Goal: Task Accomplishment & Management: Manage account settings

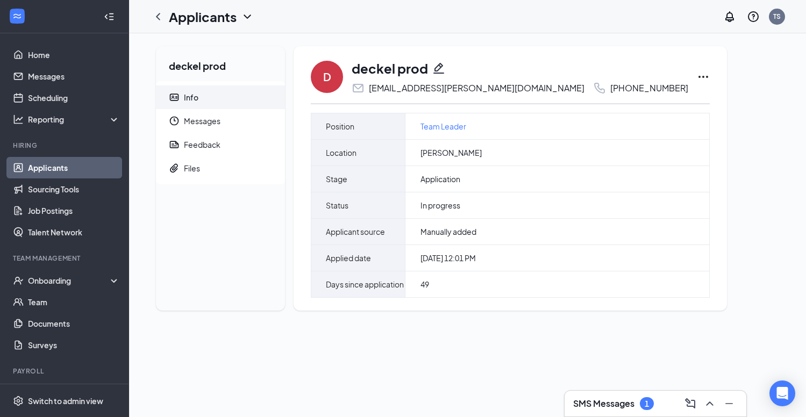
click at [441, 66] on icon "Pencil" at bounding box center [438, 68] width 11 height 11
type input "(608) 217-4613"
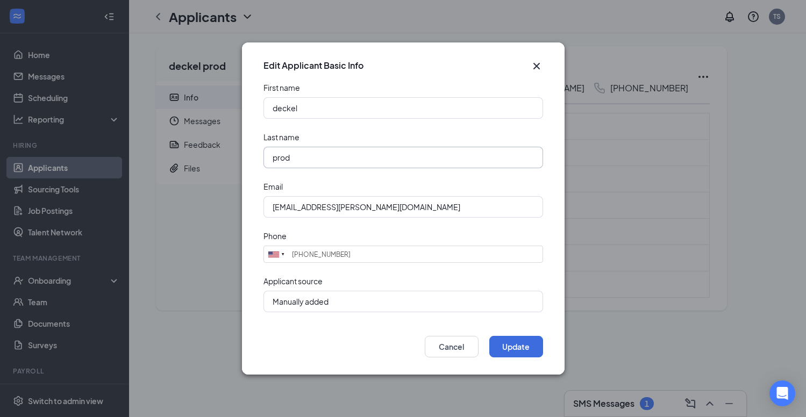
drag, startPoint x: 328, startPoint y: 158, endPoint x: 225, endPoint y: 156, distance: 103.2
type input "superstar"
click at [521, 343] on button "Update" at bounding box center [516, 346] width 54 height 21
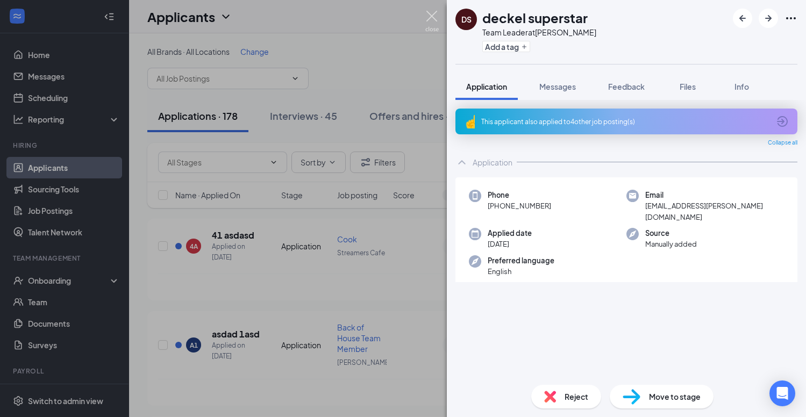
click at [429, 15] on img at bounding box center [431, 21] width 13 height 21
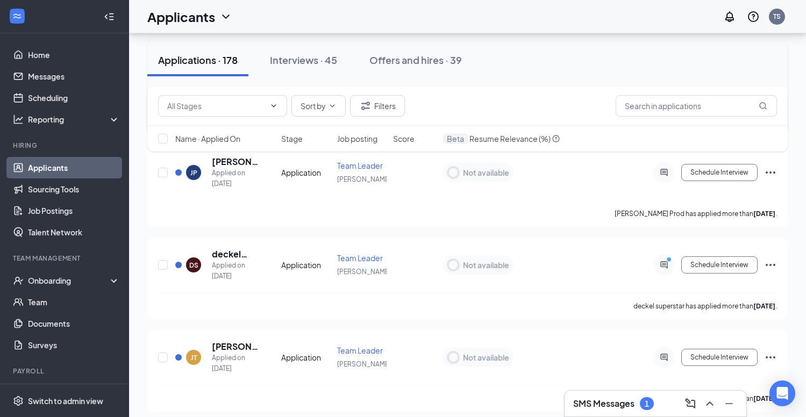
scroll to position [673, 0]
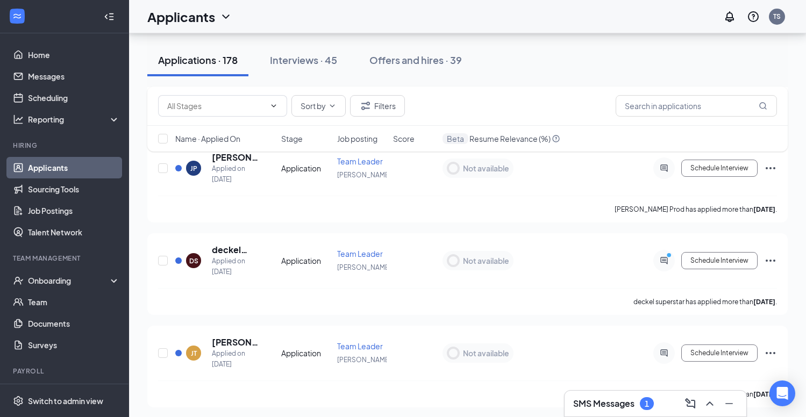
click at [771, 260] on icon "Ellipses" at bounding box center [770, 261] width 10 height 2
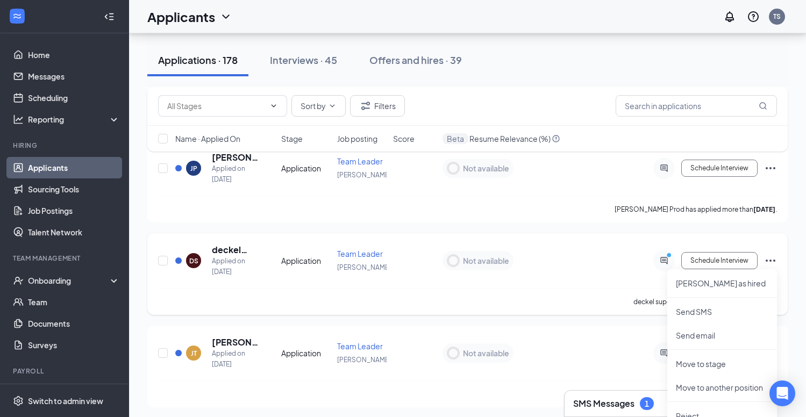
click at [771, 260] on icon "Ellipses" at bounding box center [770, 261] width 10 height 2
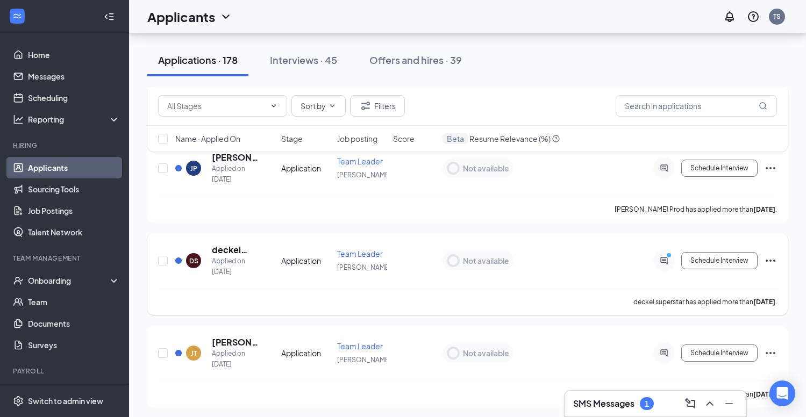
click at [771, 260] on icon "Ellipses" at bounding box center [770, 261] width 10 height 2
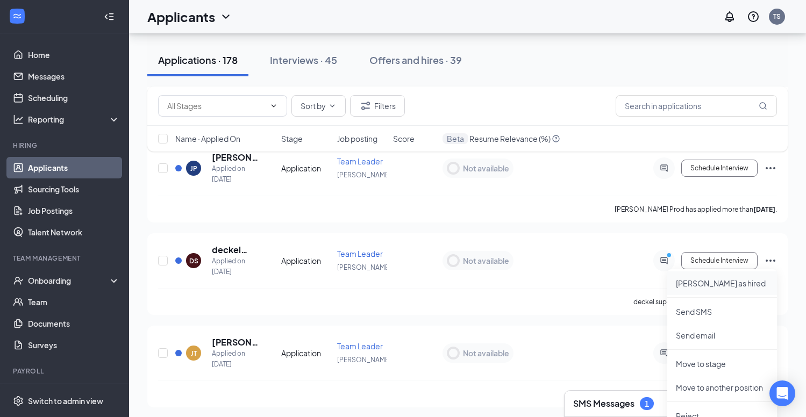
click at [715, 284] on p "[PERSON_NAME] as hired" at bounding box center [722, 283] width 92 height 11
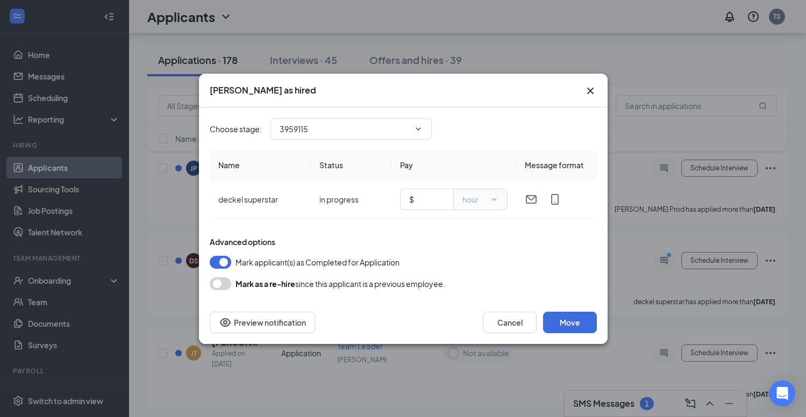
type input "Hiring Complete (final stage)"
click at [435, 202] on input "text" at bounding box center [430, 199] width 28 height 12
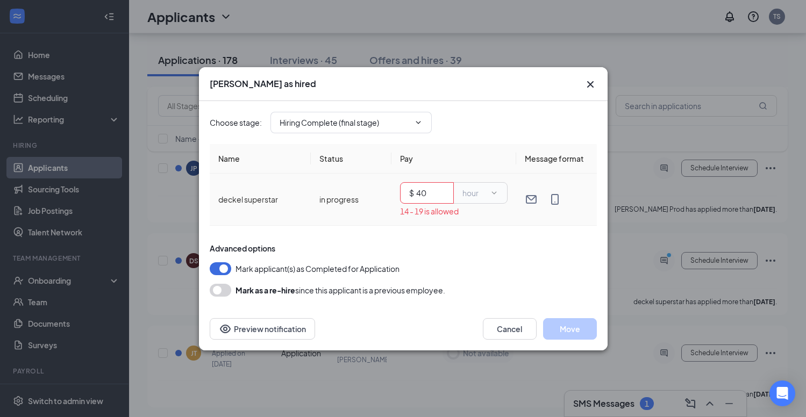
drag, startPoint x: 431, startPoint y: 195, endPoint x: 408, endPoint y: 196, distance: 22.6
click at [408, 196] on span "$ 40" at bounding box center [427, 192] width 54 height 21
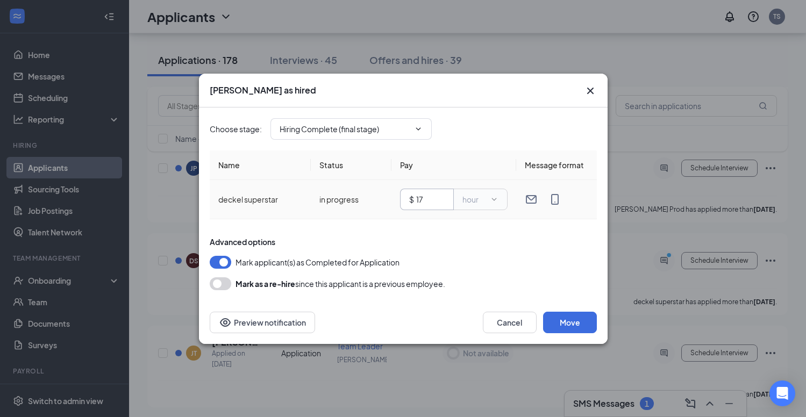
type input "1"
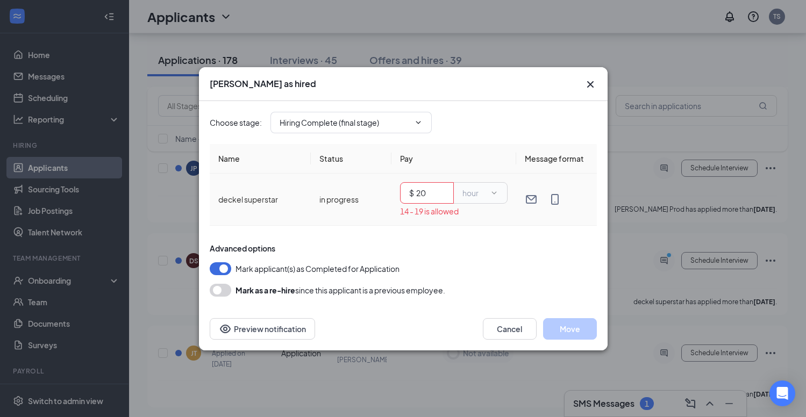
drag, startPoint x: 433, startPoint y: 194, endPoint x: 405, endPoint y: 189, distance: 27.8
click at [405, 189] on span "$ 20" at bounding box center [427, 192] width 54 height 21
type input "11"
click at [591, 85] on icon "Cross" at bounding box center [589, 84] width 6 height 6
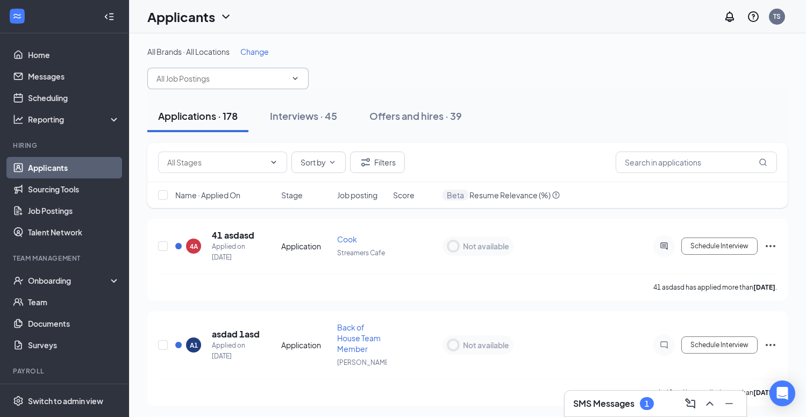
scroll to position [0, 0]
click at [261, 78] on input "text" at bounding box center [221, 79] width 130 height 12
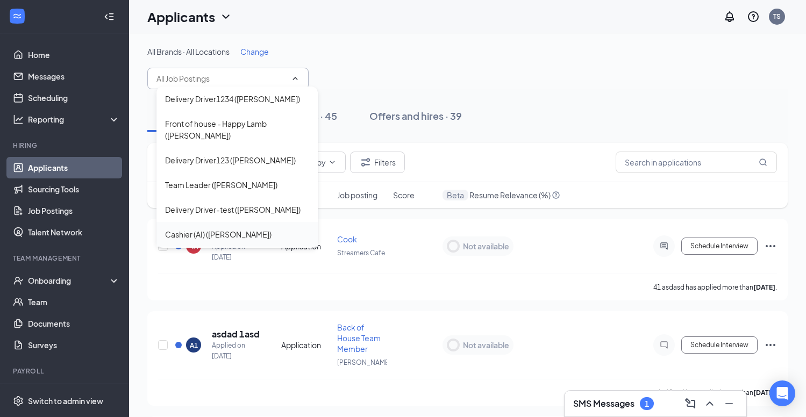
click at [208, 228] on div "Cashier (AI) ([PERSON_NAME])" at bounding box center [218, 234] width 106 height 12
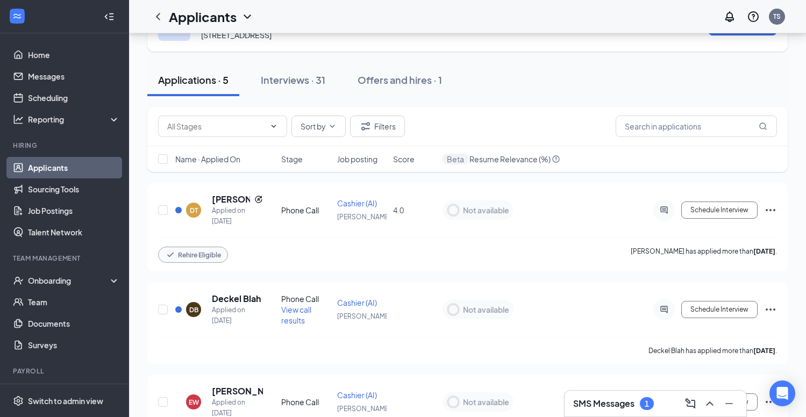
scroll to position [55, 0]
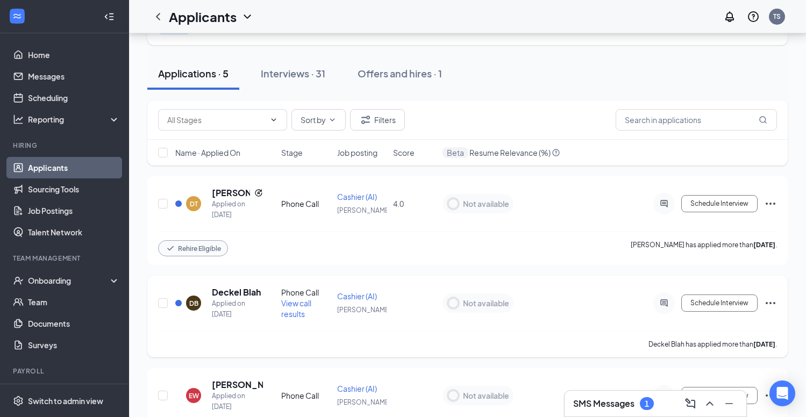
click at [297, 310] on span "View call results" at bounding box center [296, 308] width 30 height 20
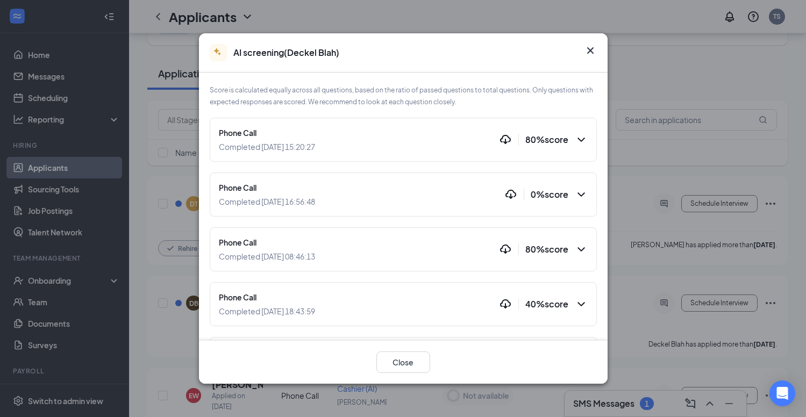
click at [581, 138] on icon "ChevronDown" at bounding box center [581, 139] width 13 height 13
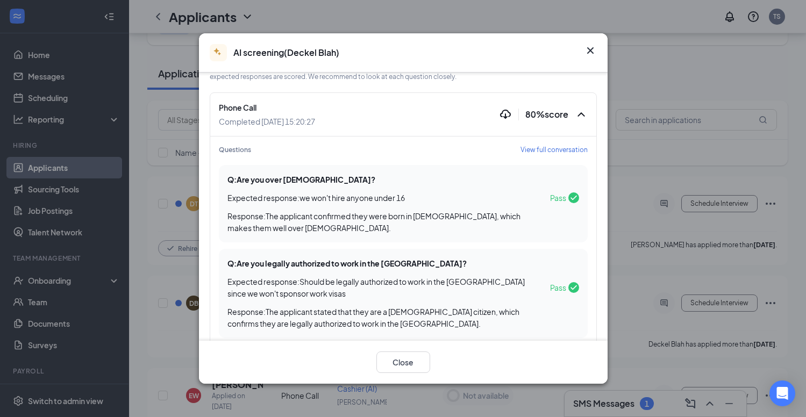
scroll to position [18, 0]
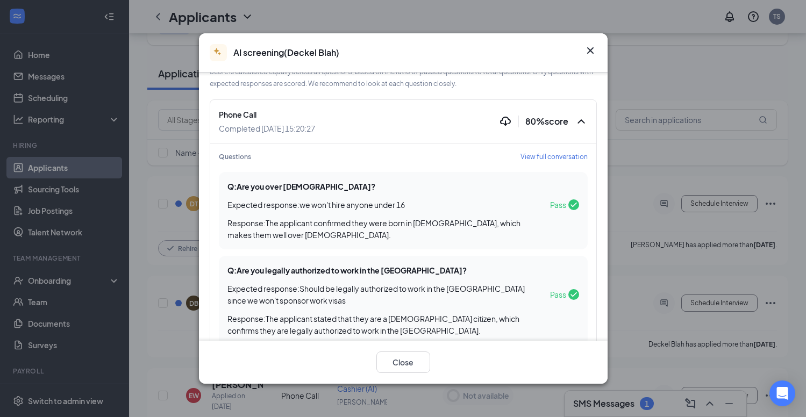
click at [590, 51] on icon "Cross" at bounding box center [589, 50] width 6 height 6
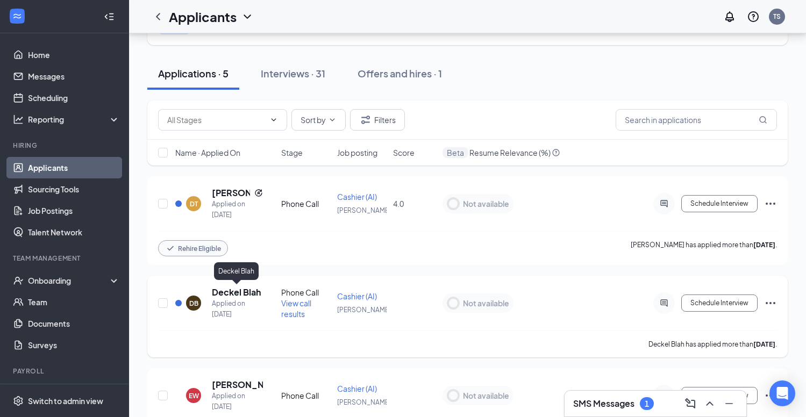
click at [248, 296] on h5 "Deckel Blah" at bounding box center [236, 292] width 49 height 12
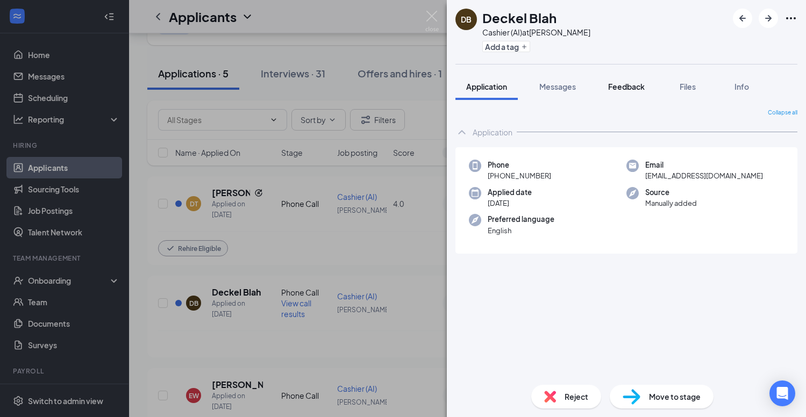
click at [629, 89] on span "Feedback" at bounding box center [626, 87] width 37 height 10
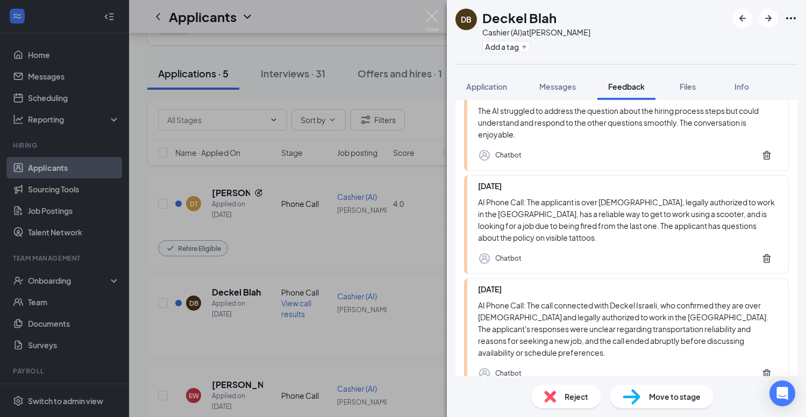
scroll to position [272, 0]
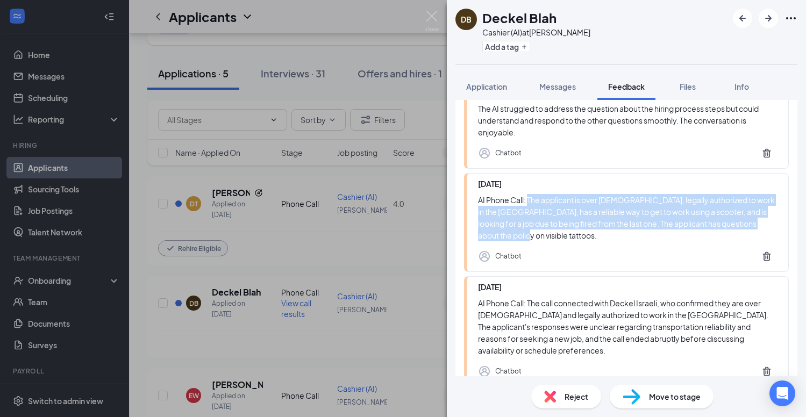
drag, startPoint x: 528, startPoint y: 200, endPoint x: 556, endPoint y: 233, distance: 43.4
click at [556, 233] on div "AI Phone Call: The applicant is over [DEMOGRAPHIC_DATA], legally authorized to …" at bounding box center [627, 217] width 299 height 47
